Goal: Task Accomplishment & Management: Use online tool/utility

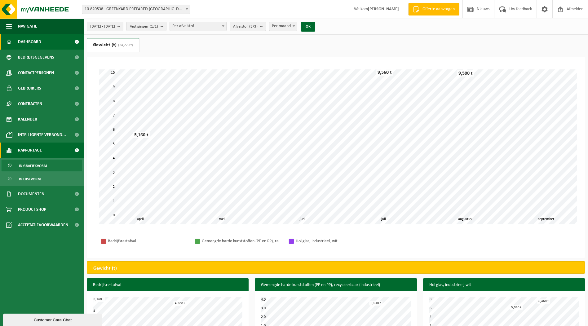
click at [29, 42] on span "Dashboard" at bounding box center [29, 41] width 23 height 15
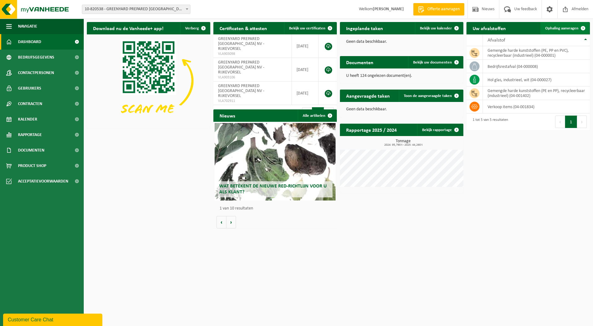
click at [569, 28] on span "Ophaling aanvragen" at bounding box center [561, 28] width 33 height 4
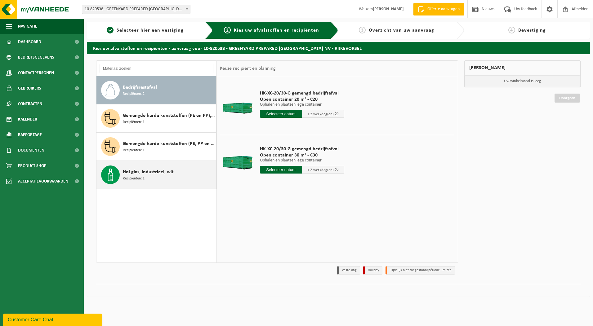
click at [153, 175] on span "Hol glas, industrieel, wit" at bounding box center [148, 171] width 51 height 7
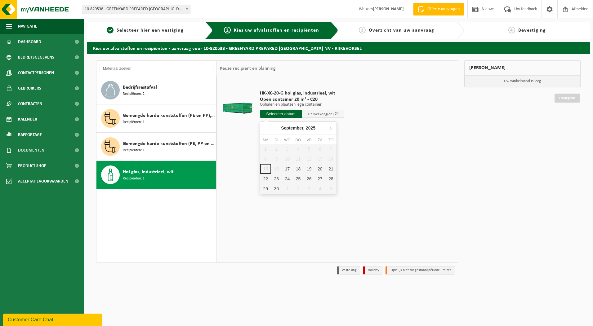
click at [284, 113] on input "text" at bounding box center [281, 114] width 42 height 8
click at [287, 170] on div "17" at bounding box center [287, 169] width 11 height 10
type input "Van 2025-09-17"
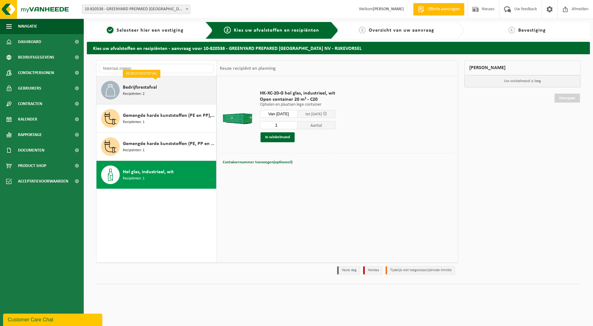
click at [148, 96] on div "Bedrijfsrestafval Recipiënten: 2" at bounding box center [169, 90] width 92 height 19
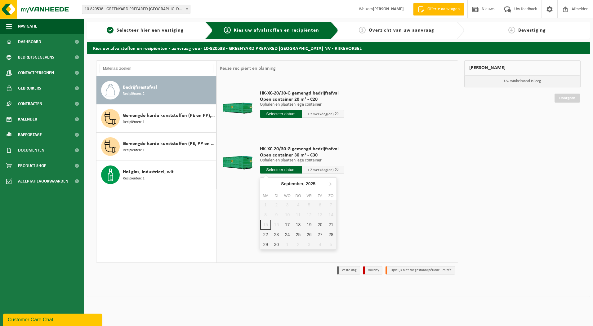
click at [285, 170] on input "text" at bounding box center [281, 170] width 42 height 8
click at [287, 223] on div "17" at bounding box center [287, 225] width 11 height 10
type input "Van 2025-09-17"
type input "2025-09-17"
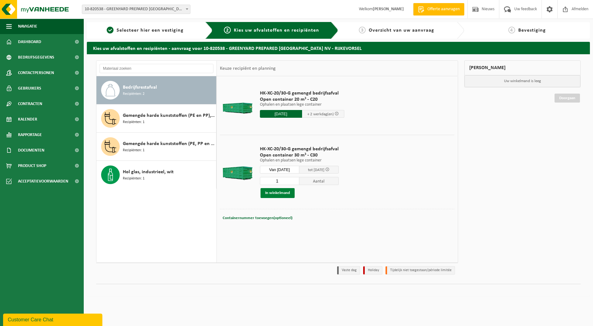
click at [282, 193] on button "In winkelmand" at bounding box center [277, 193] width 34 height 10
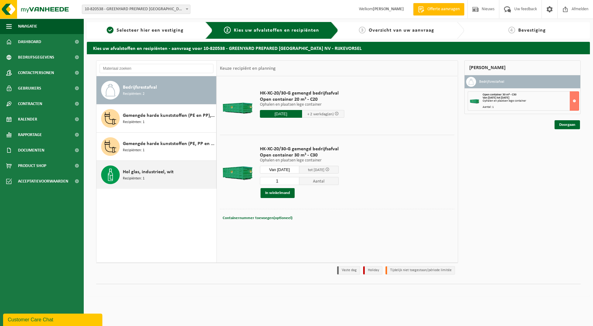
click at [156, 177] on div "Hol glas, industrieel, wit Recipiënten: 1" at bounding box center [169, 175] width 92 height 19
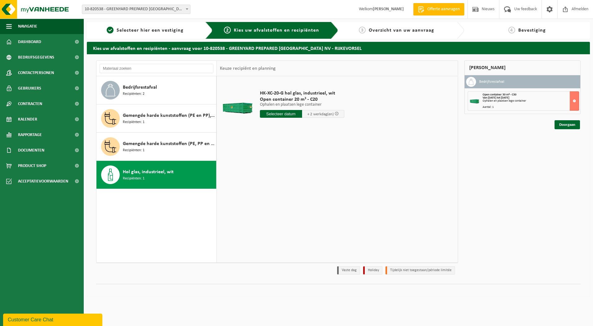
click at [281, 112] on input "text" at bounding box center [281, 114] width 42 height 8
click at [286, 169] on div "17" at bounding box center [287, 169] width 11 height 10
type input "Van 2025-09-17"
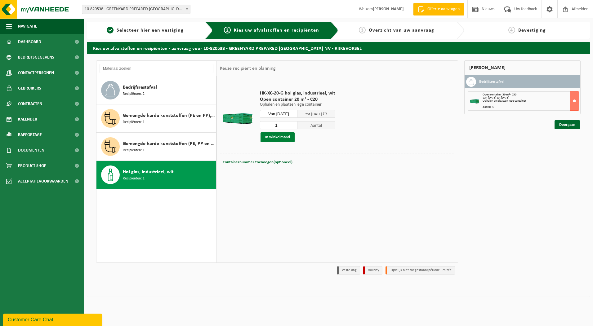
click at [283, 138] on button "In winkelmand" at bounding box center [277, 137] width 34 height 10
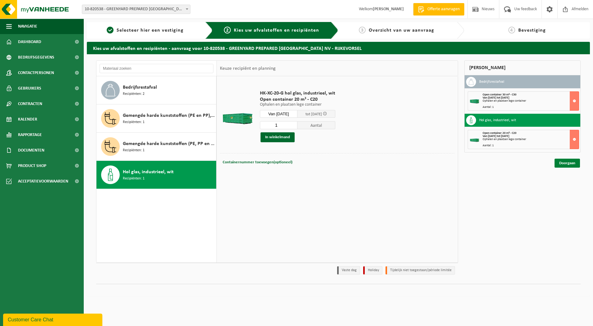
click at [567, 164] on link "Doorgaan" at bounding box center [566, 163] width 25 height 9
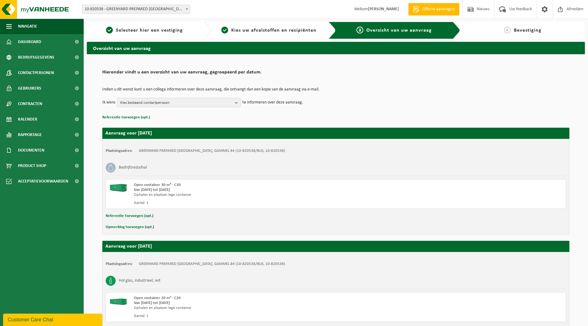
scroll to position [53, 0]
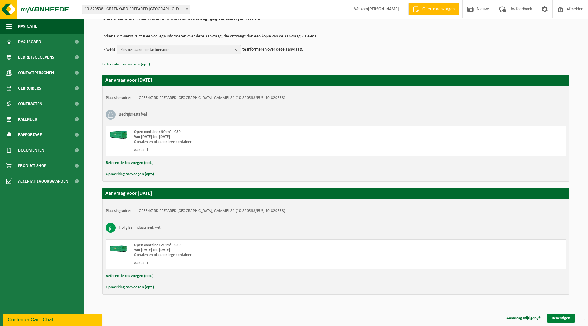
click at [563, 319] on link "Bevestigen" at bounding box center [561, 318] width 28 height 9
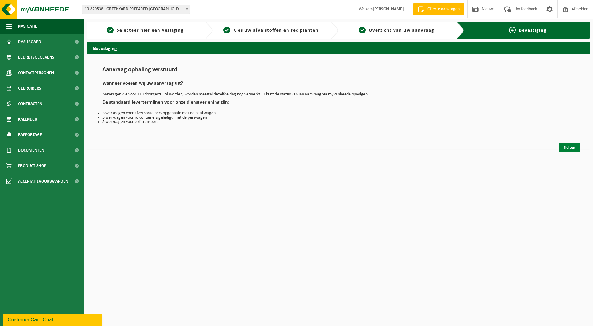
click at [568, 148] on link "Sluiten" at bounding box center [569, 147] width 21 height 9
